Goal: Task Accomplishment & Management: Manage account settings

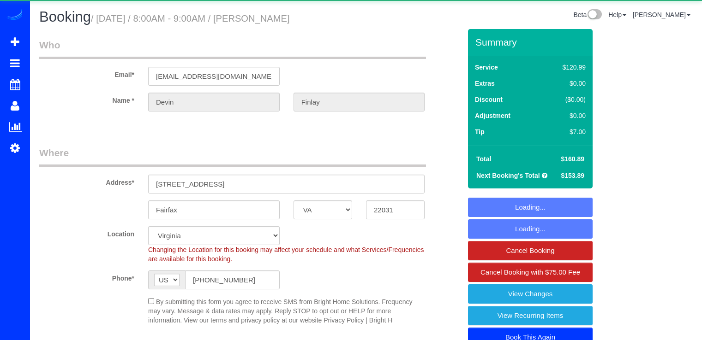
select select "VA"
select select "2"
select select "spot1"
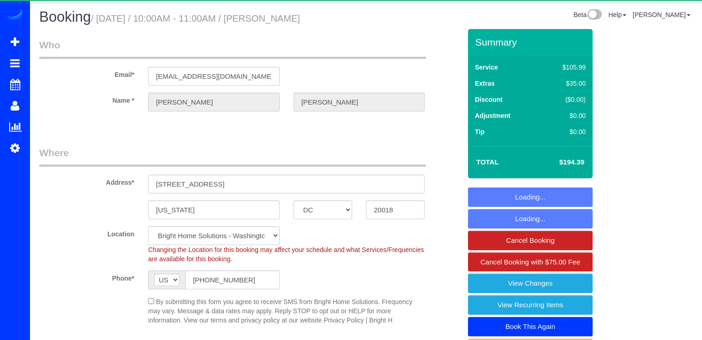
select select "DC"
select select "3"
select select "string:fspay"
select select "spot1"
select select "DC"
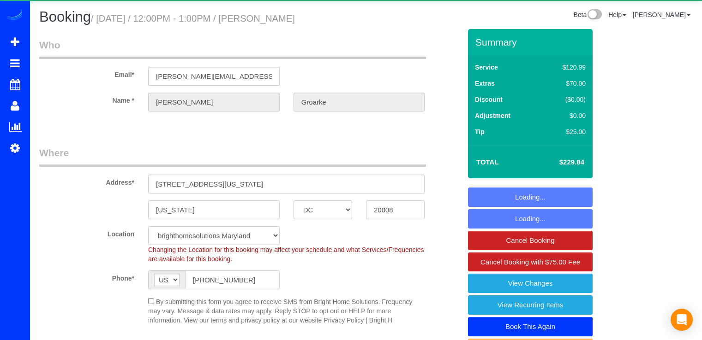
select select "2"
select select "string:fspay-0f28bc7c-a293-4281-9b5d-a164c2d4111a"
select select "spot13"
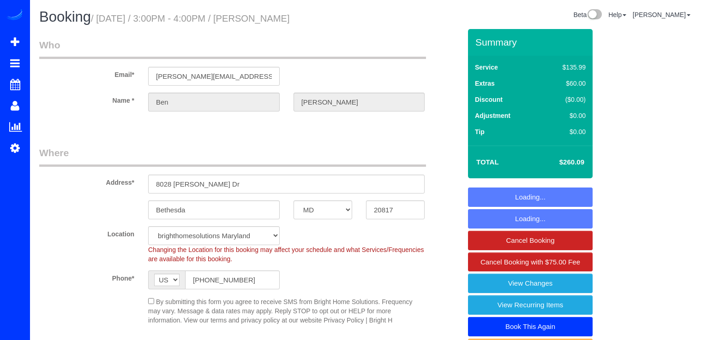
select select "MD"
select select "3"
select select "1"
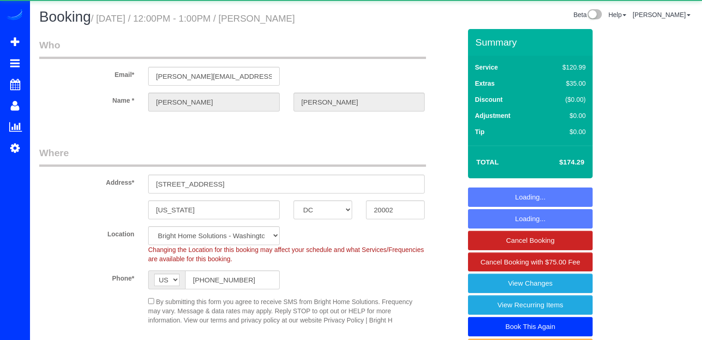
select select "DC"
select select "3"
select select "1"
select select "spot12"
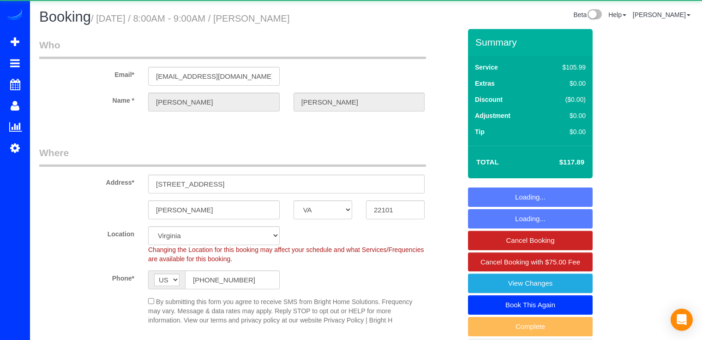
select select "VA"
select select "spot1"
select select "MD"
select select "spot1"
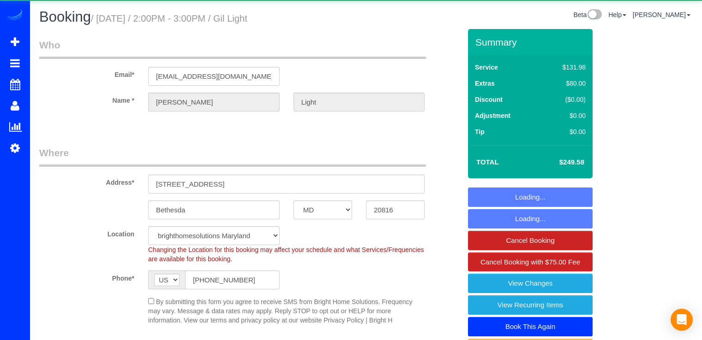
select select "MD"
select select "4"
select select "spot1"
select select "4"
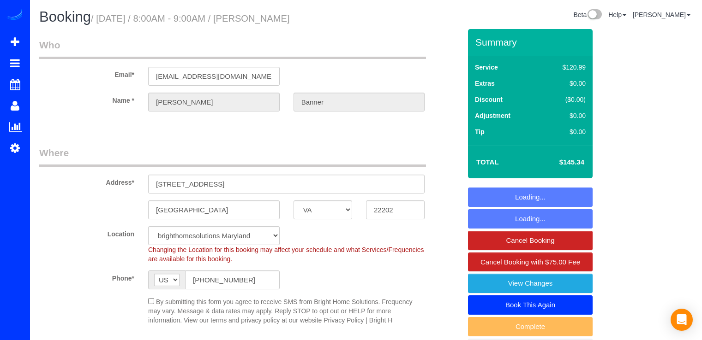
select select "VA"
select select "2"
select select "spot13"
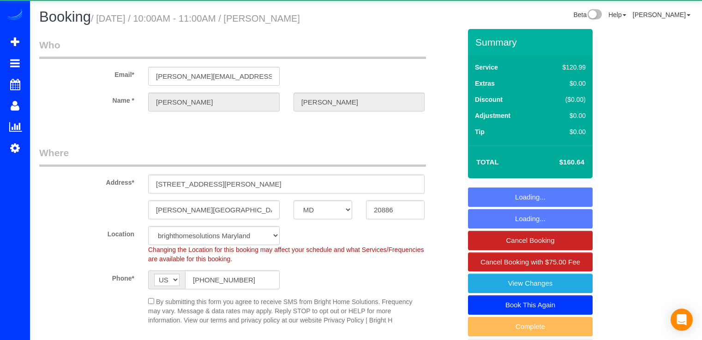
select select "MD"
select select "2"
select select "1"
select select "string:fspay-afee1c43-6e4f-4eda-8779-cd3644e91c2d"
select select "spot1"
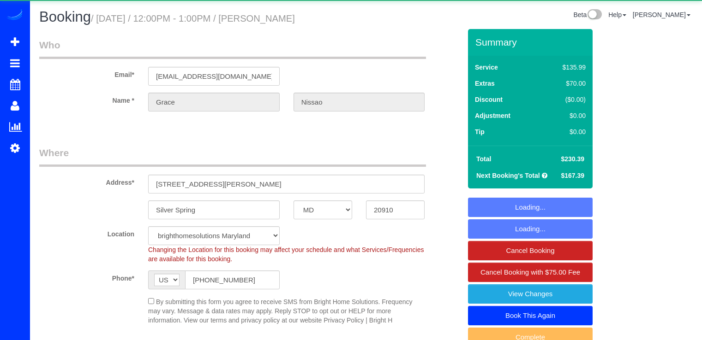
select select "MD"
select select "object:856"
select select "string:fspay-ac6f8f2d-8697-4d71-88e9-d758a43c7964"
select select "2"
select select "spot1"
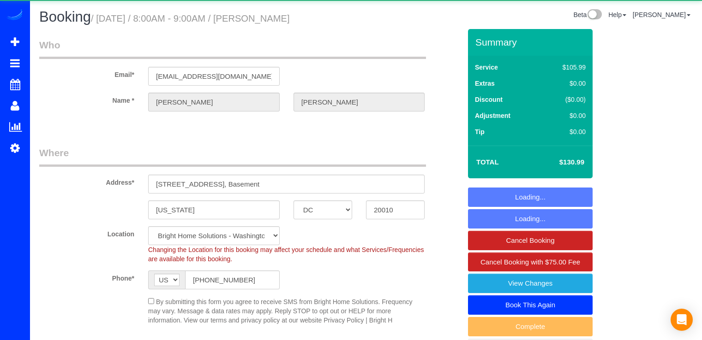
select select "DC"
select select "spot1"
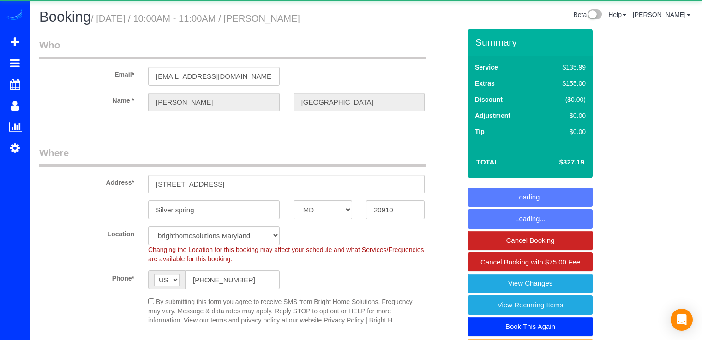
select select "MD"
select select "4"
select select "1"
select select "spot13"
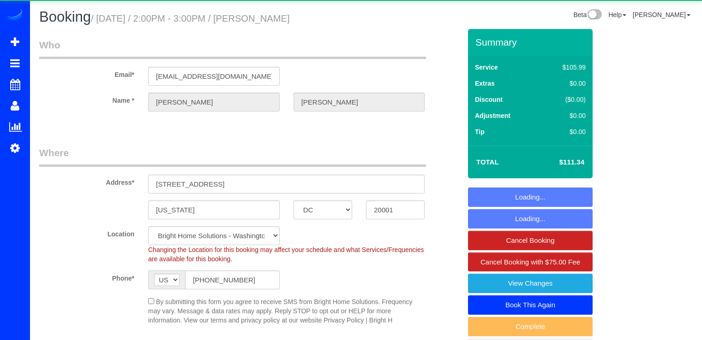
select select "DC"
select select "spot1"
select select "MD"
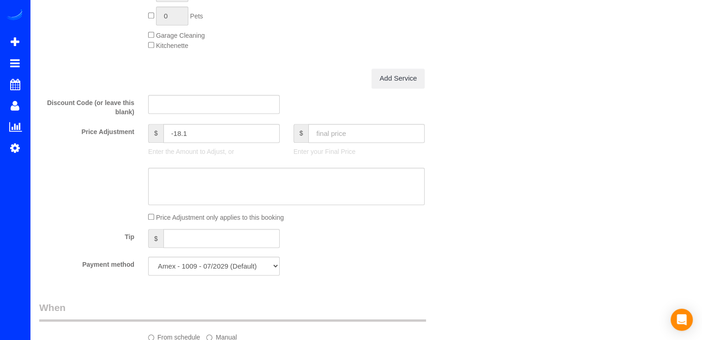
scroll to position [830, 0]
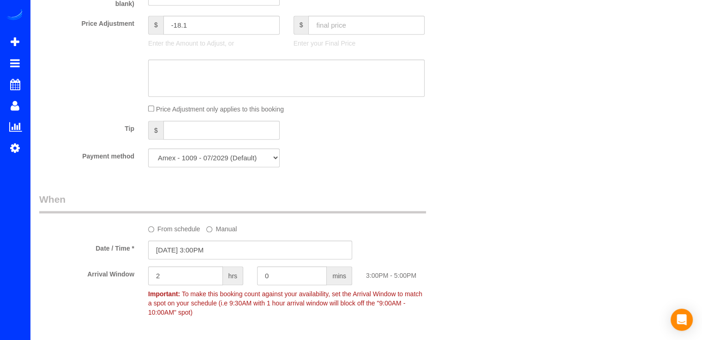
drag, startPoint x: 170, startPoint y: 233, endPoint x: 175, endPoint y: 232, distance: 5.1
click at [172, 233] on label "From schedule" at bounding box center [174, 227] width 52 height 12
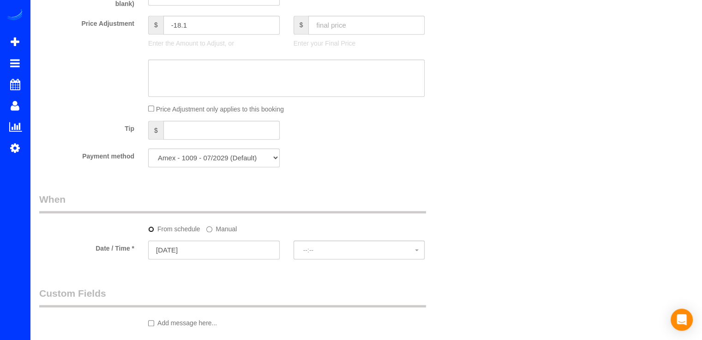
select select "spot13"
click at [213, 249] on input "[DATE]" at bounding box center [213, 250] width 131 height 19
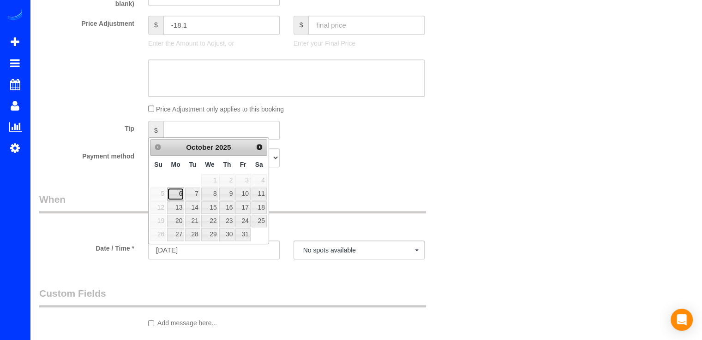
click at [173, 191] on link "6" at bounding box center [175, 194] width 17 height 12
type input "[DATE]"
select select "spot16"
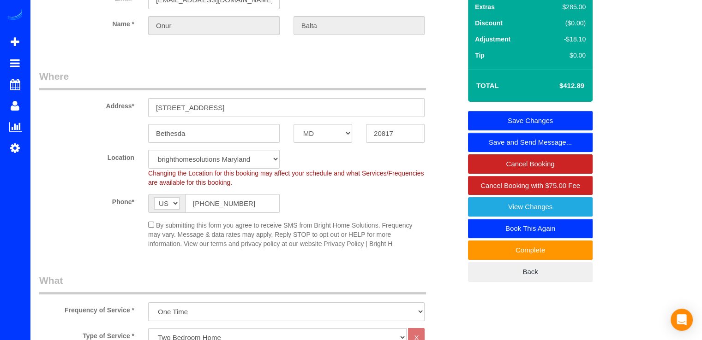
scroll to position [0, 0]
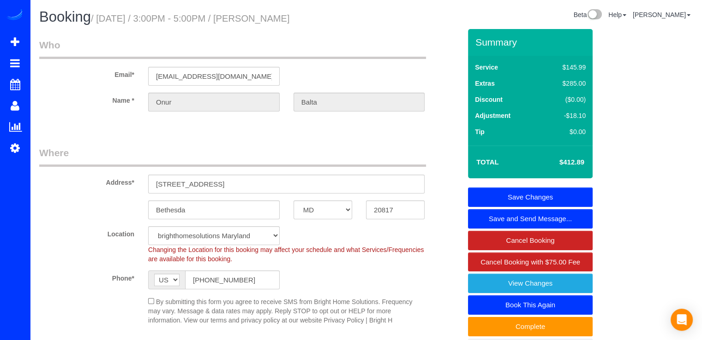
click at [565, 195] on link "Save Changes" at bounding box center [530, 197] width 125 height 19
